Goal: Transaction & Acquisition: Purchase product/service

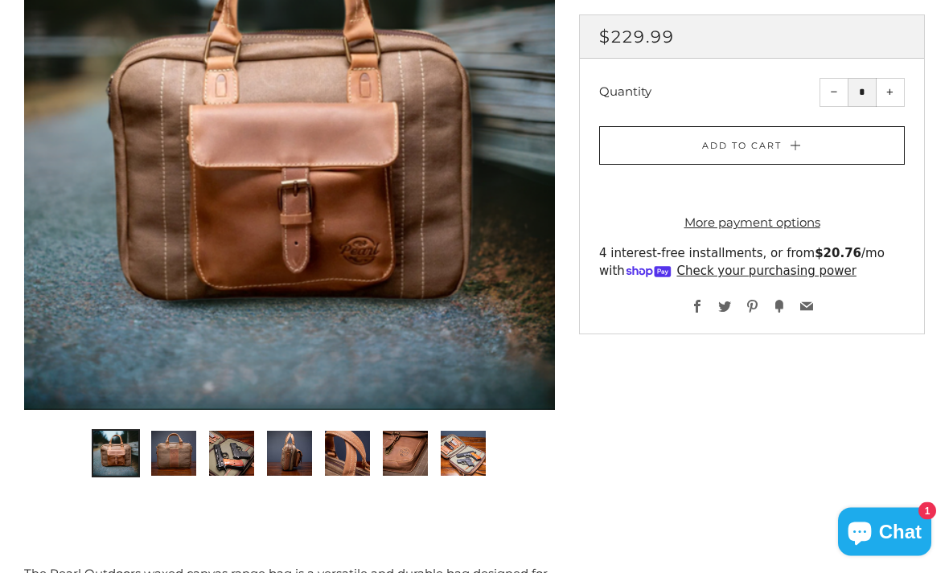
click at [177, 462] on img "2 of 7" at bounding box center [173, 454] width 45 height 45
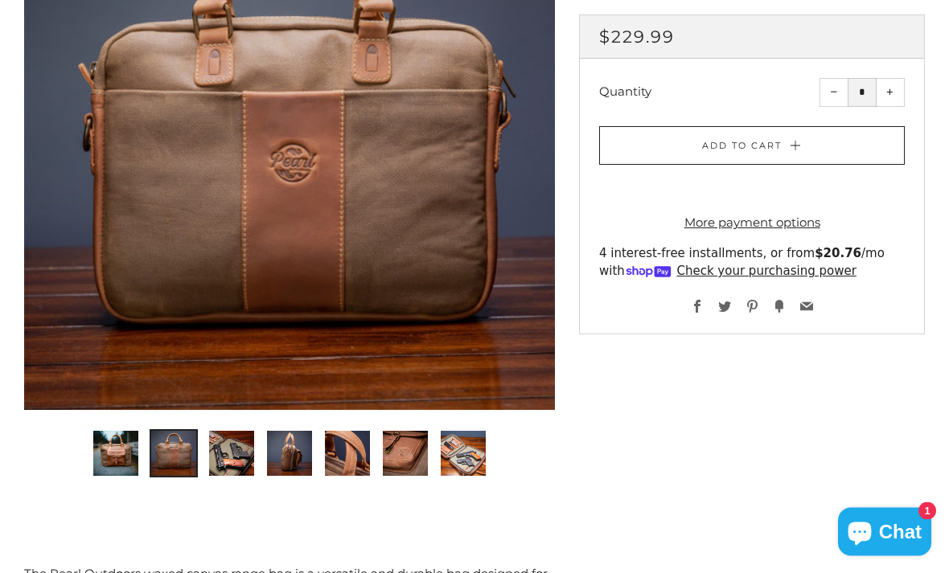
scroll to position [327, 0]
click at [240, 470] on img "3 of 7" at bounding box center [231, 453] width 45 height 45
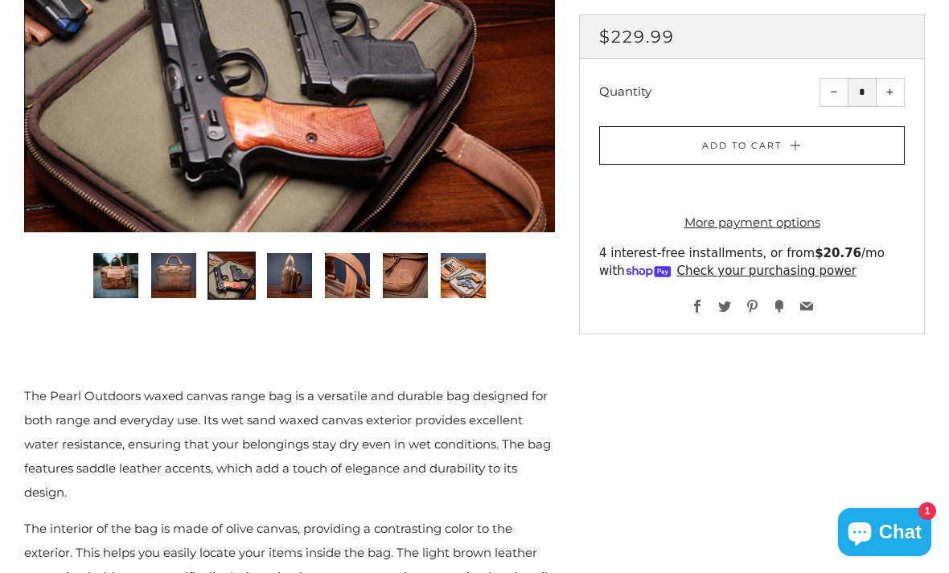
click at [298, 287] on img "4 of 7" at bounding box center [289, 275] width 45 height 45
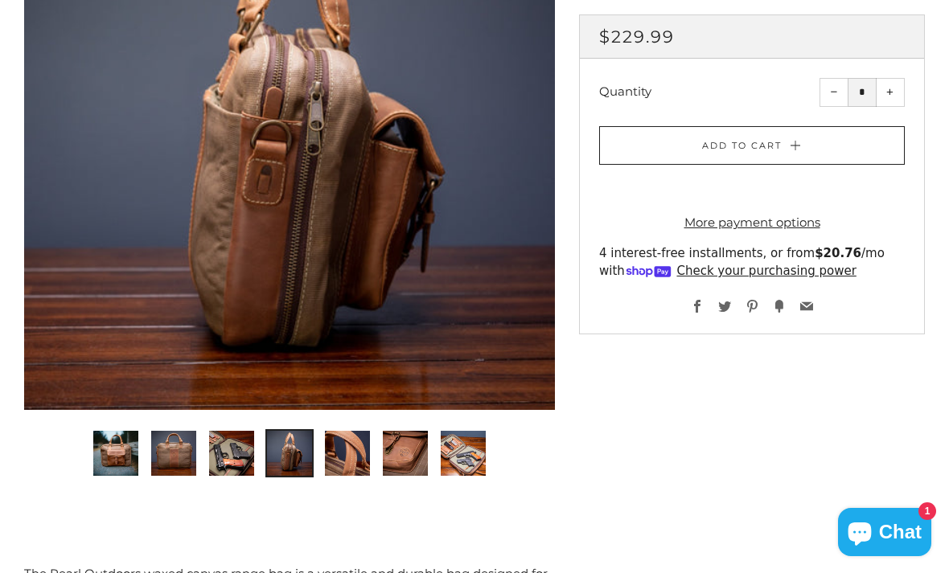
click at [359, 460] on img "5 of 7" at bounding box center [347, 453] width 45 height 45
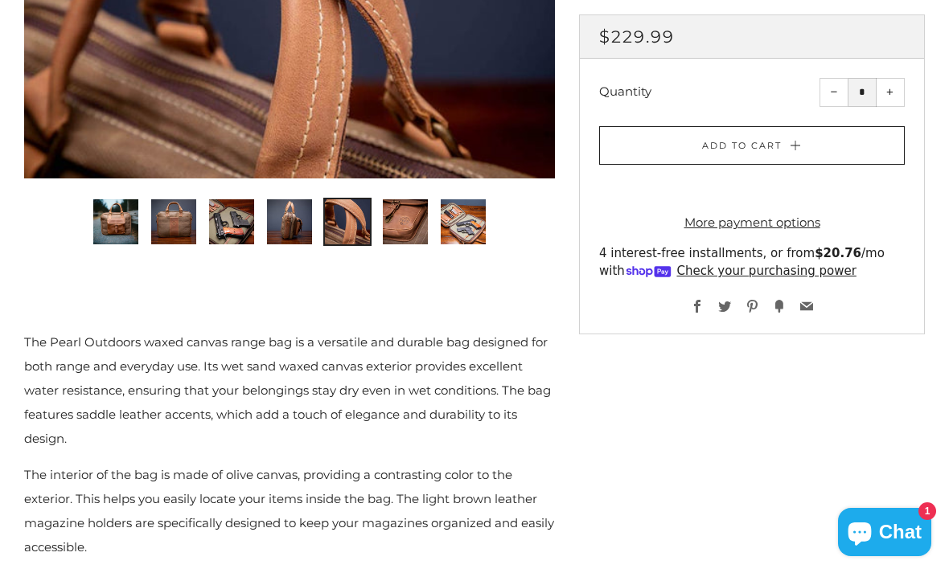
click at [412, 219] on img "6 of 7" at bounding box center [405, 221] width 45 height 45
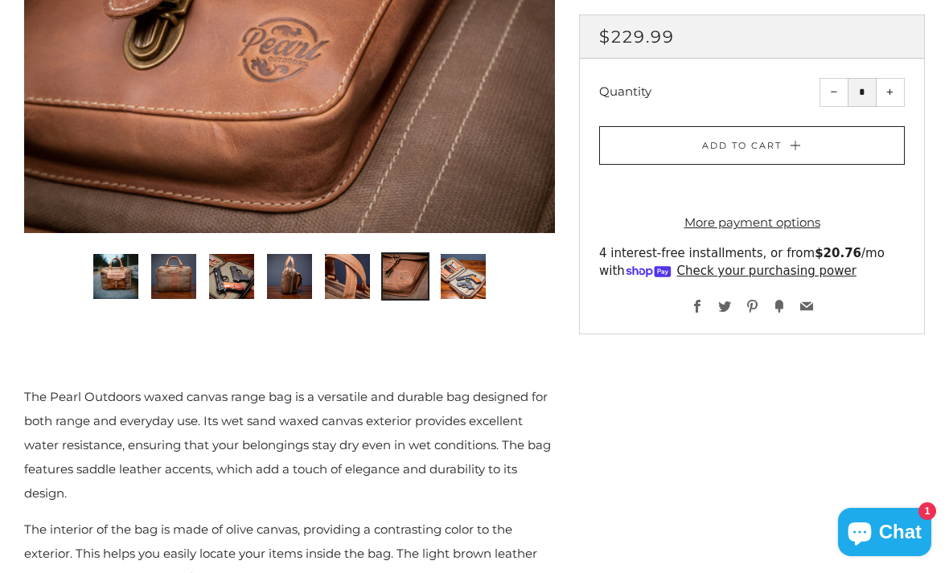
click at [469, 283] on img "7 of 7" at bounding box center [463, 276] width 45 height 45
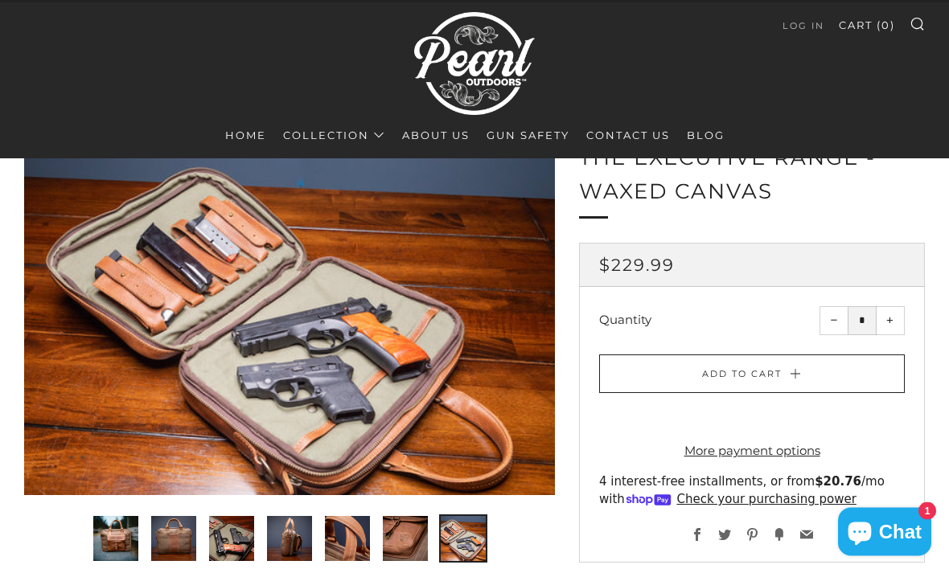
scroll to position [65, 0]
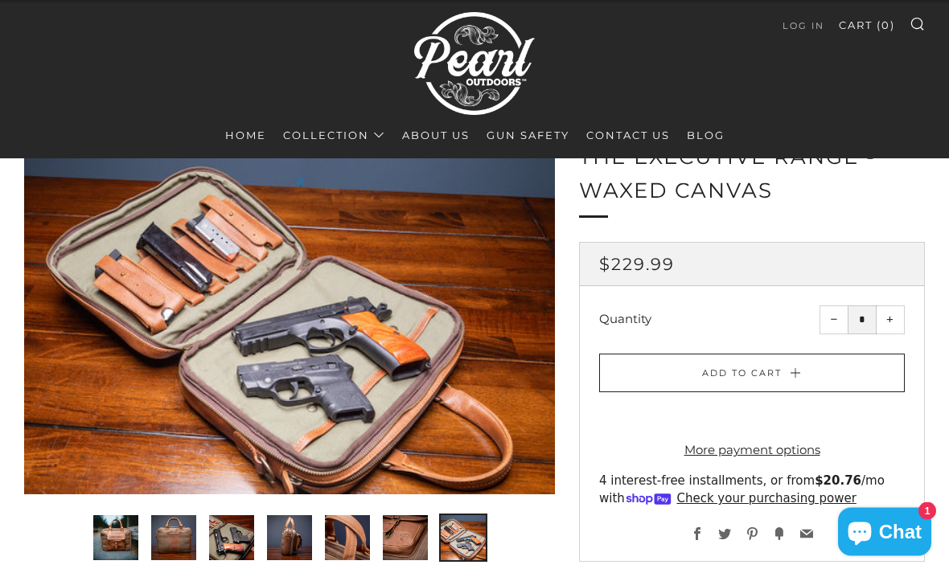
click at [761, 377] on span "Add to Cart" at bounding box center [742, 373] width 80 height 11
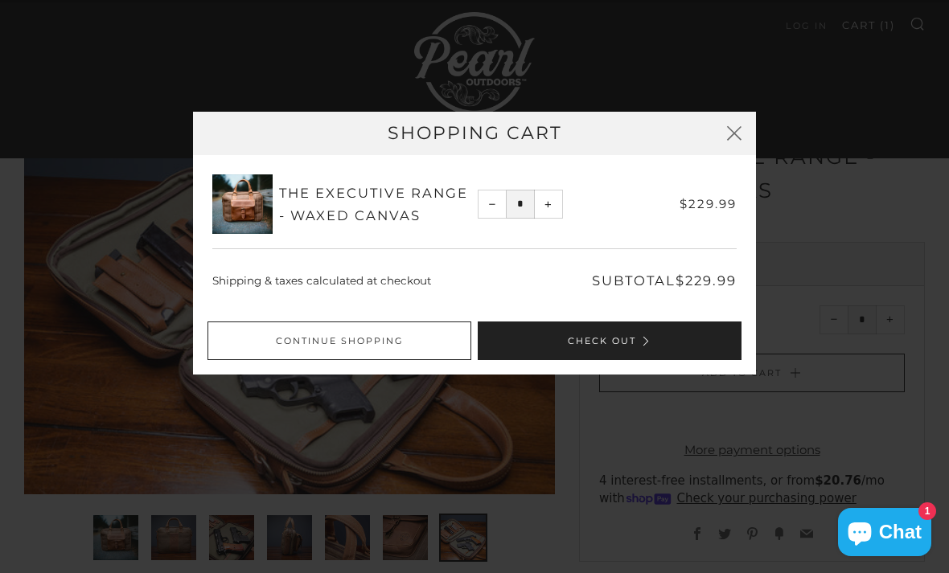
click at [646, 360] on button "Check Out" at bounding box center [610, 341] width 264 height 39
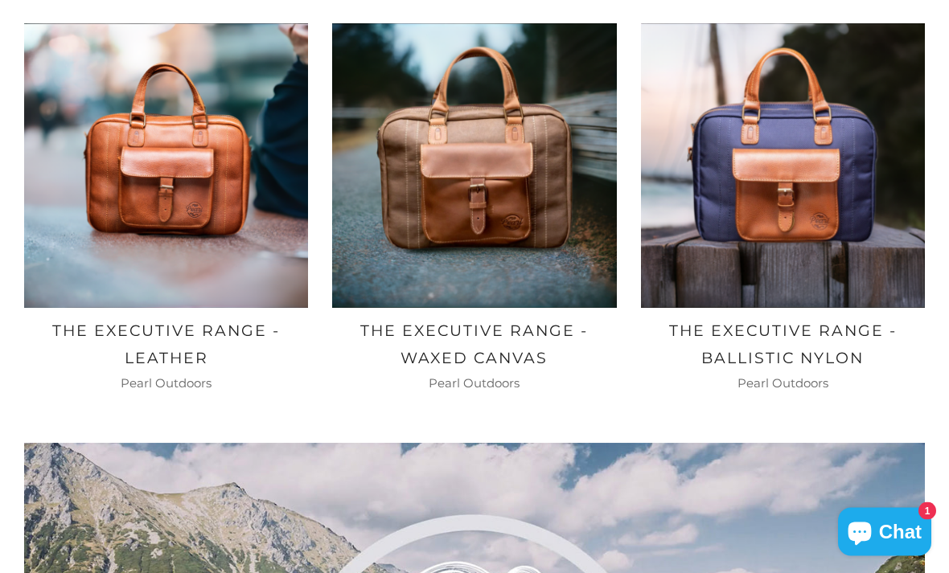
scroll to position [886, 0]
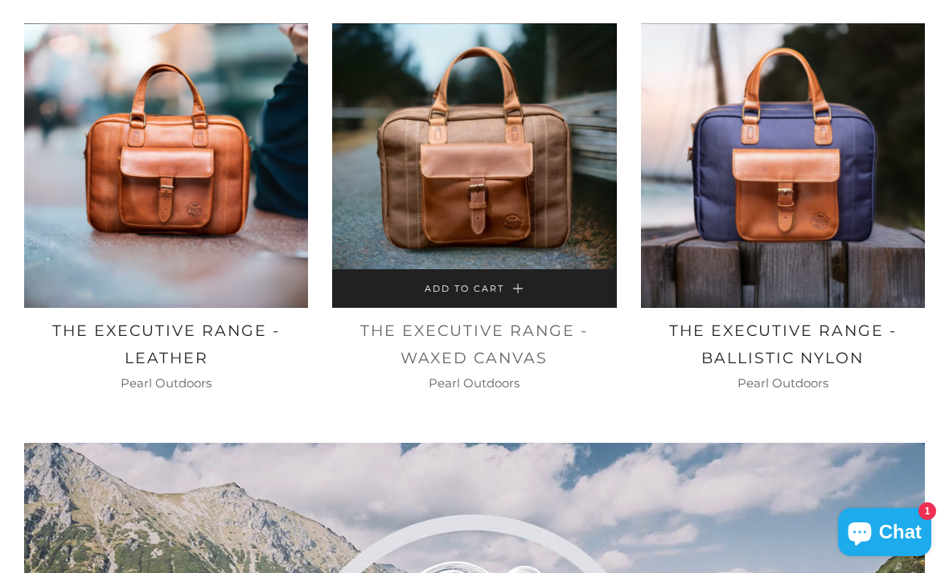
click at [504, 352] on h2 "The Executive Range - Waxed Canvas" at bounding box center [474, 345] width 284 height 55
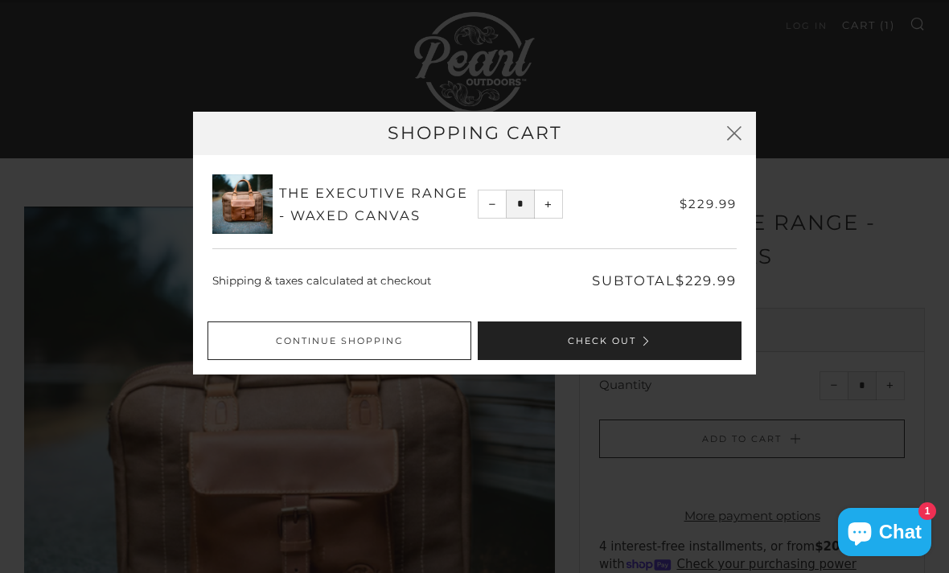
click at [614, 351] on button "Check Out" at bounding box center [610, 341] width 264 height 39
